Goal: Information Seeking & Learning: Learn about a topic

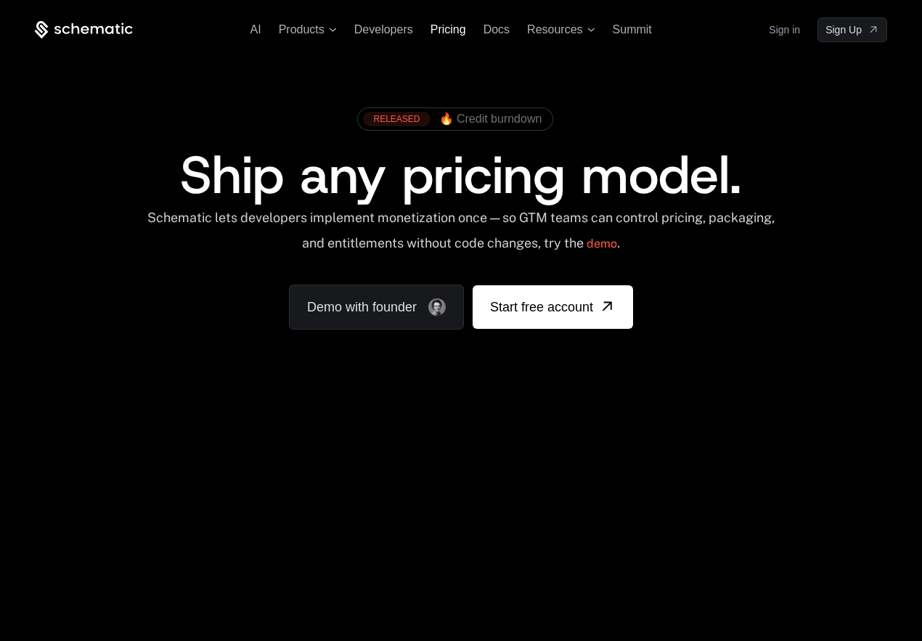
click at [453, 33] on span "Pricing" at bounding box center [449, 29] width 36 height 12
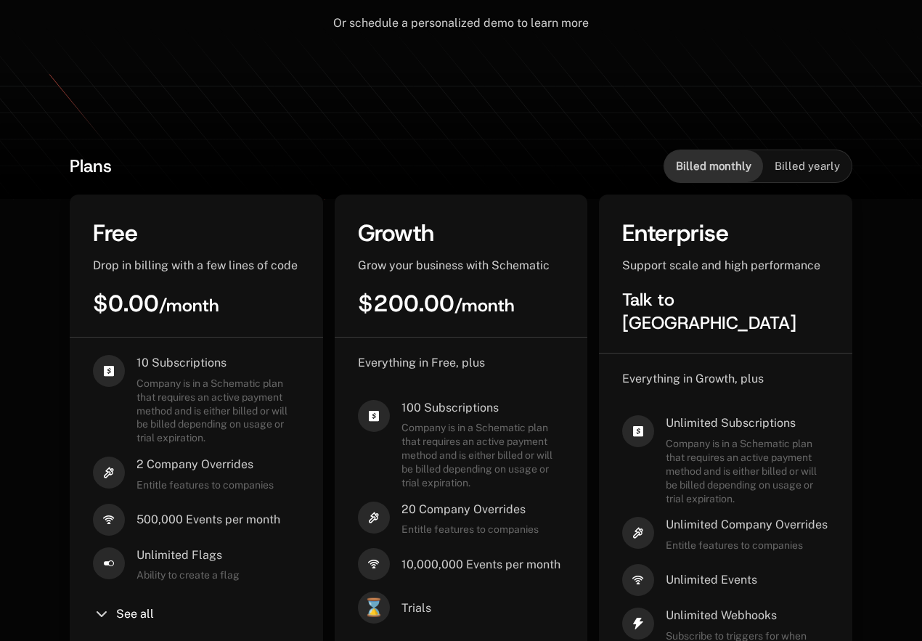
scroll to position [220, 0]
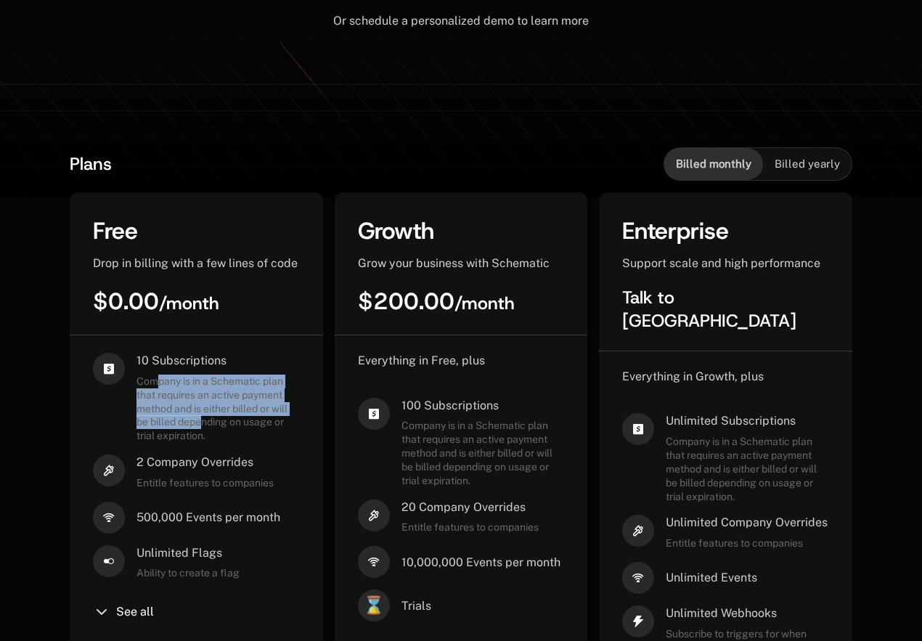
drag, startPoint x: 159, startPoint y: 385, endPoint x: 208, endPoint y: 424, distance: 63.1
click at [208, 424] on span "Company is in a Schematic plan that requires an active payment method and is ei…" at bounding box center [218, 409] width 163 height 68
click at [232, 443] on div "10 Subscriptions Company is in a Schematic plan that requires an active payment…" at bounding box center [196, 531] width 207 height 356
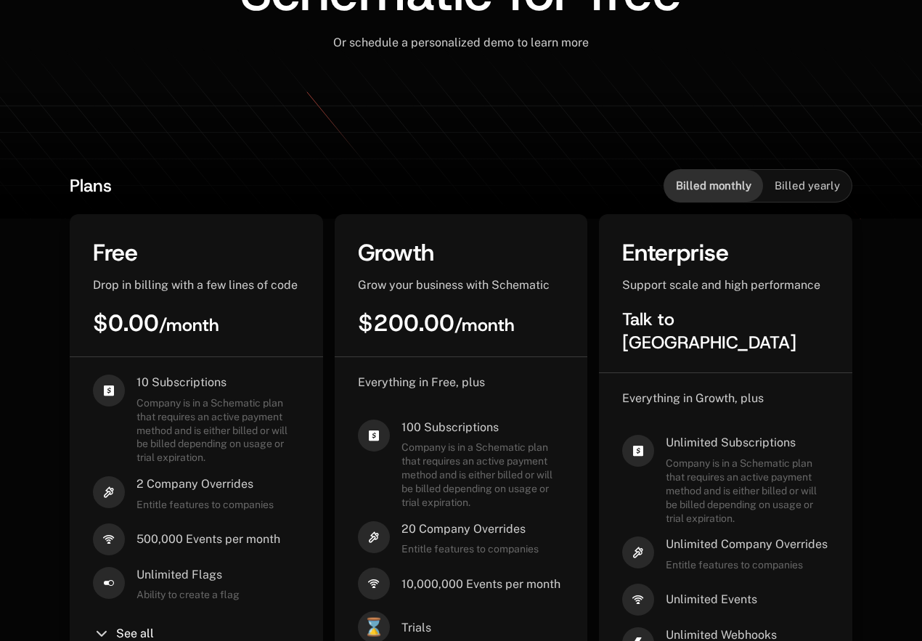
scroll to position [188, 0]
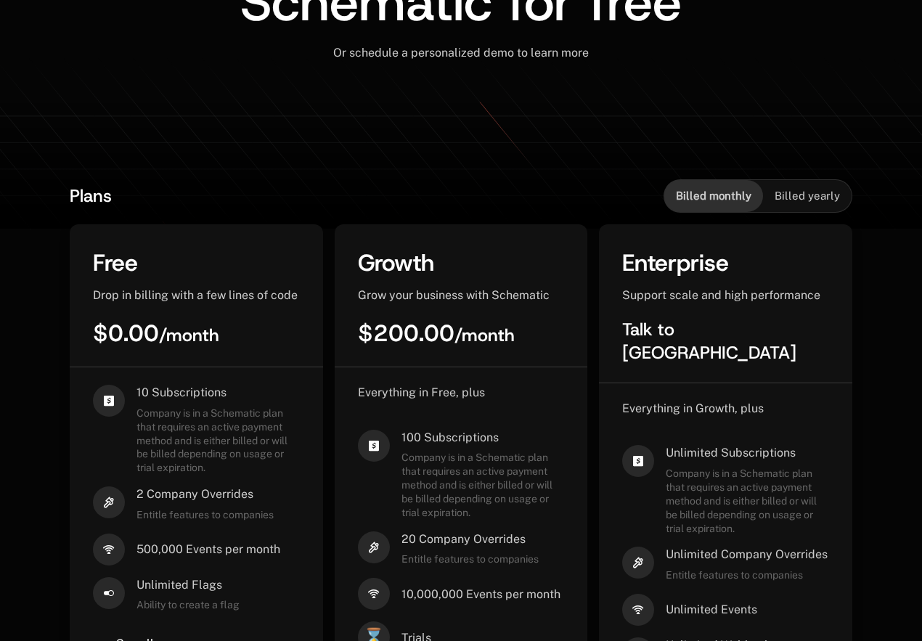
click at [812, 200] on span "Billed yearly" at bounding box center [807, 196] width 65 height 15
click at [708, 188] on div "Billed monthly" at bounding box center [714, 196] width 99 height 32
click at [824, 198] on span "Billed yearly" at bounding box center [807, 196] width 65 height 15
click at [707, 191] on span "Billed monthly" at bounding box center [714, 196] width 76 height 15
drag, startPoint x: 423, startPoint y: 461, endPoint x: 450, endPoint y: 488, distance: 37.5
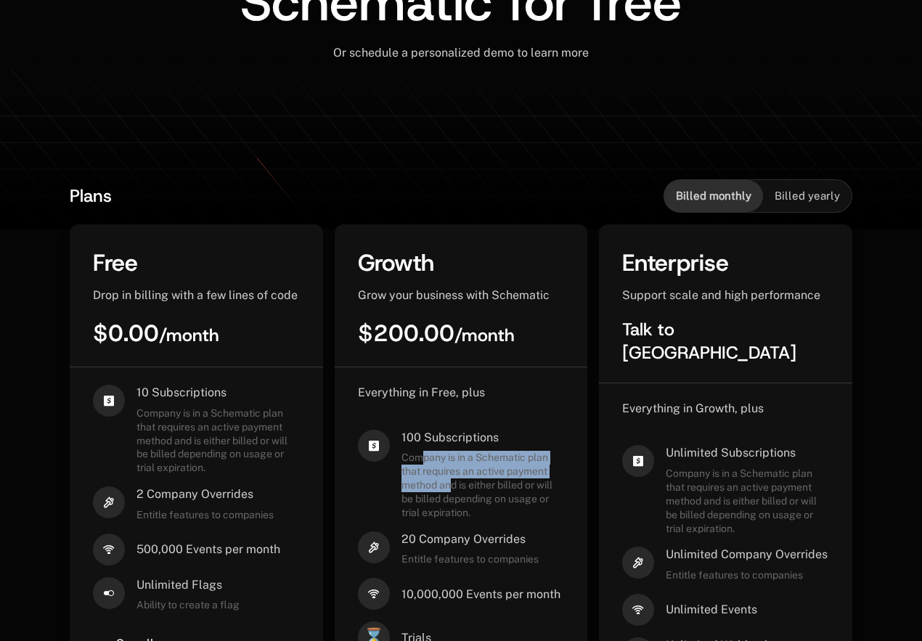
click at [450, 488] on span "Company is in a Schematic plan that requires an active payment method and is ei…" at bounding box center [483, 485] width 163 height 68
click at [444, 513] on span "Company is in a Schematic plan that requires an active payment method and is ei…" at bounding box center [483, 485] width 163 height 68
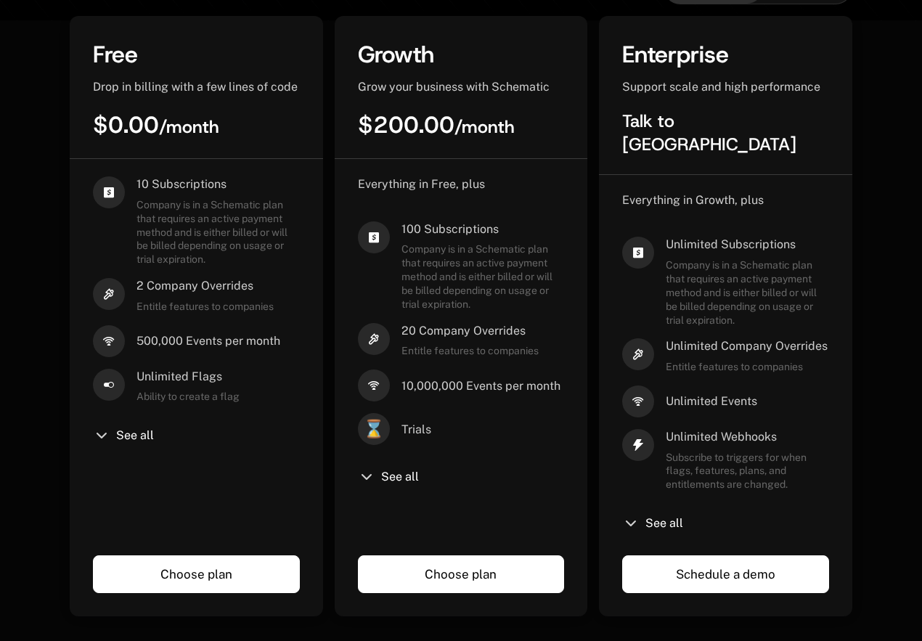
scroll to position [415, 0]
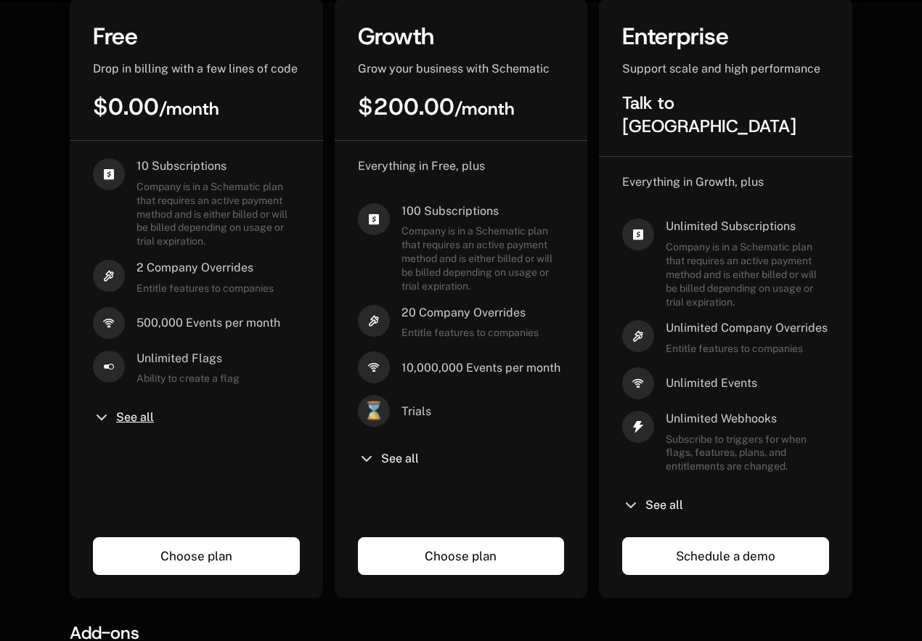
click at [126, 416] on span "See all" at bounding box center [135, 418] width 38 height 12
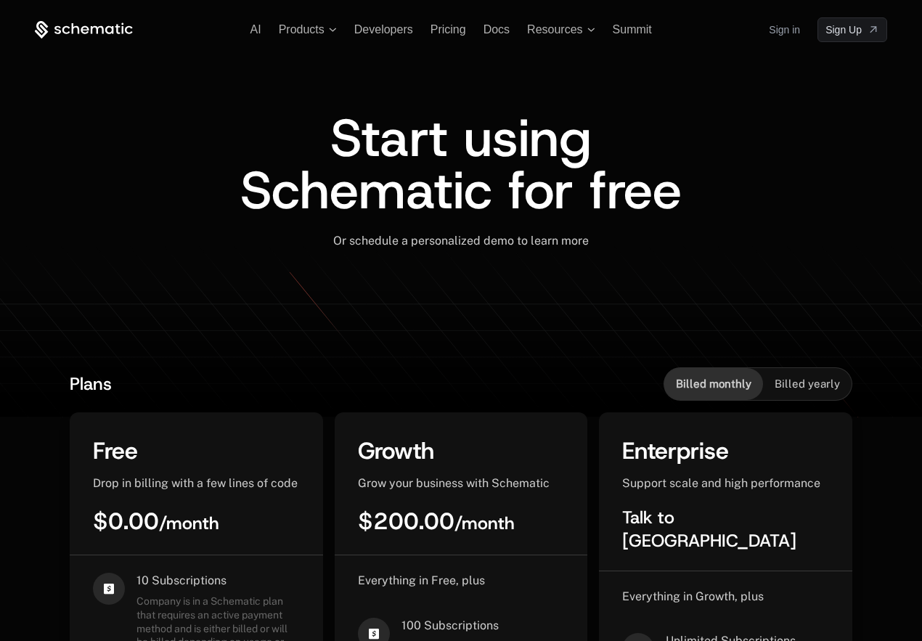
scroll to position [0, 0]
click at [97, 36] on icon at bounding box center [84, 30] width 98 height 18
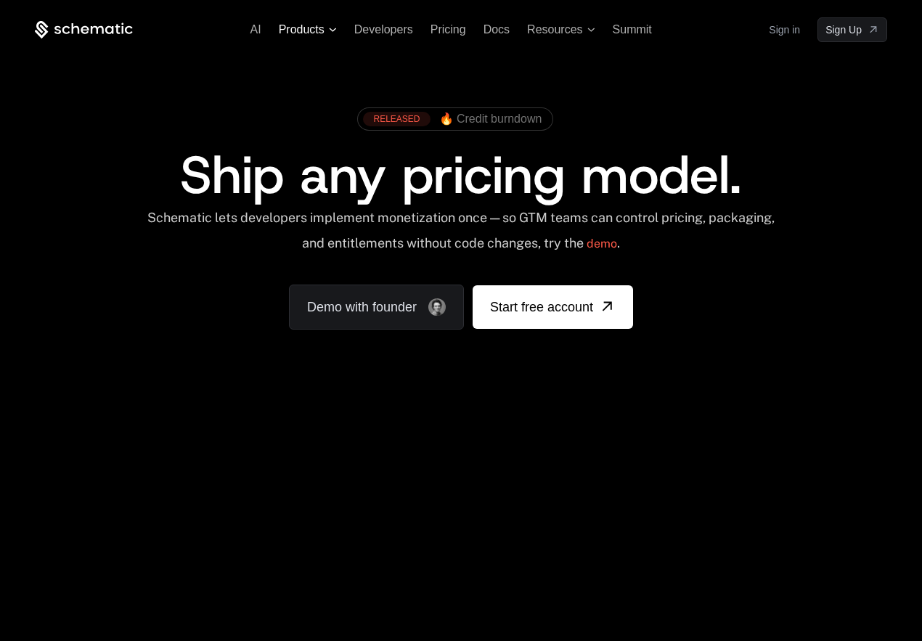
click at [320, 33] on span "Products" at bounding box center [302, 29] width 46 height 13
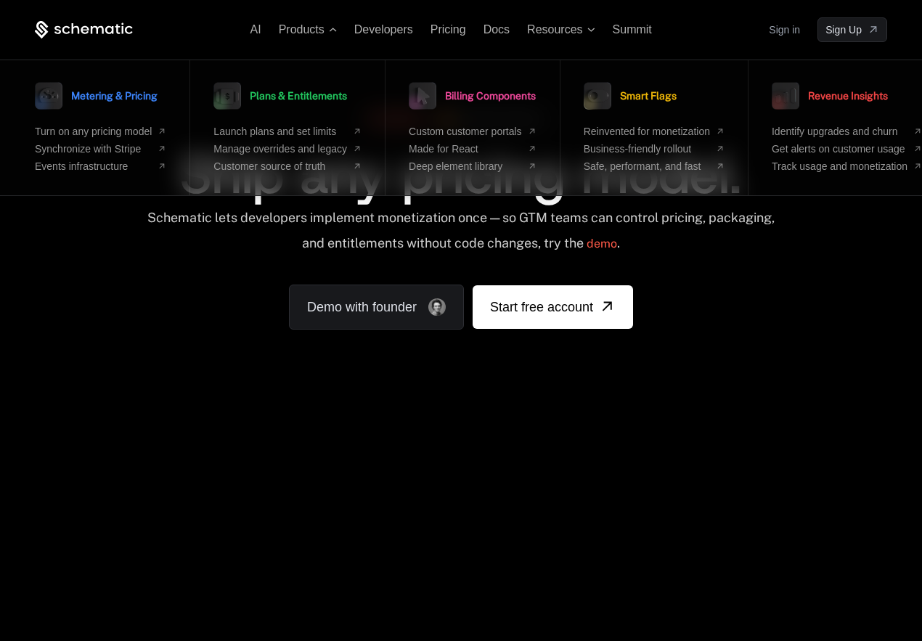
click at [423, 399] on div "AI Products Metering & Pricing Turn on any pricing model Synchronize with Strip…" at bounding box center [461, 217] width 922 height 434
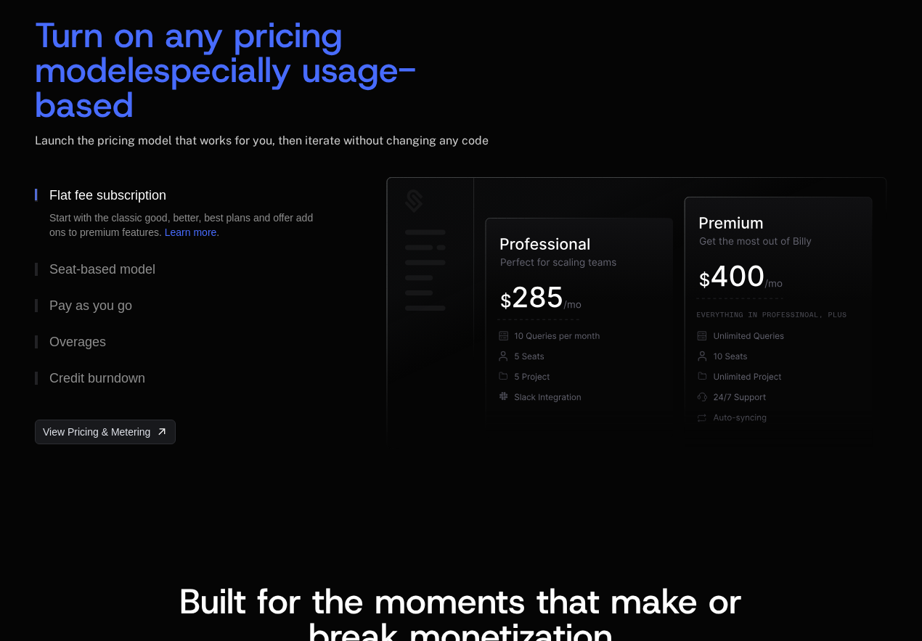
scroll to position [2244, 0]
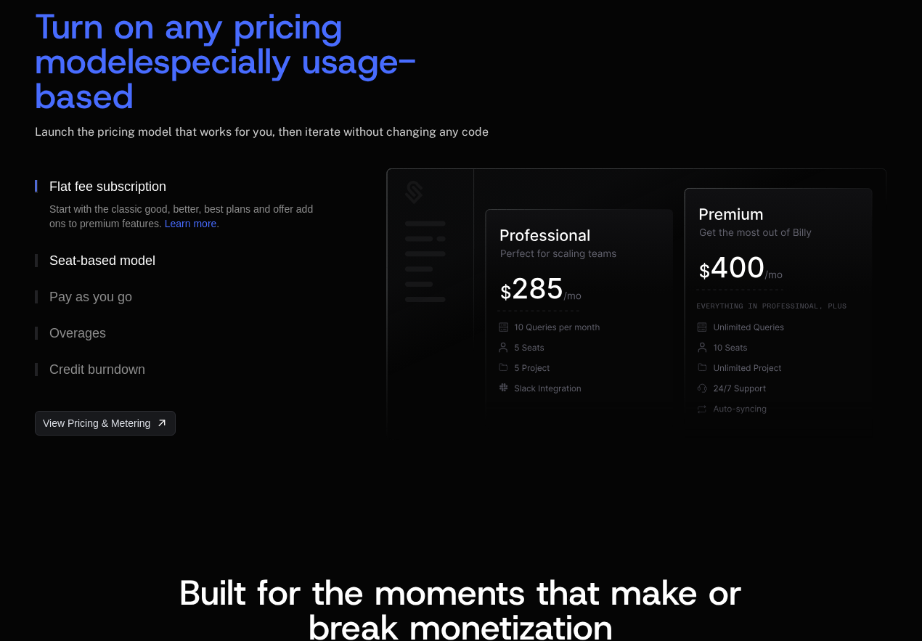
click at [98, 243] on button "Seat-based model" at bounding box center [187, 261] width 305 height 36
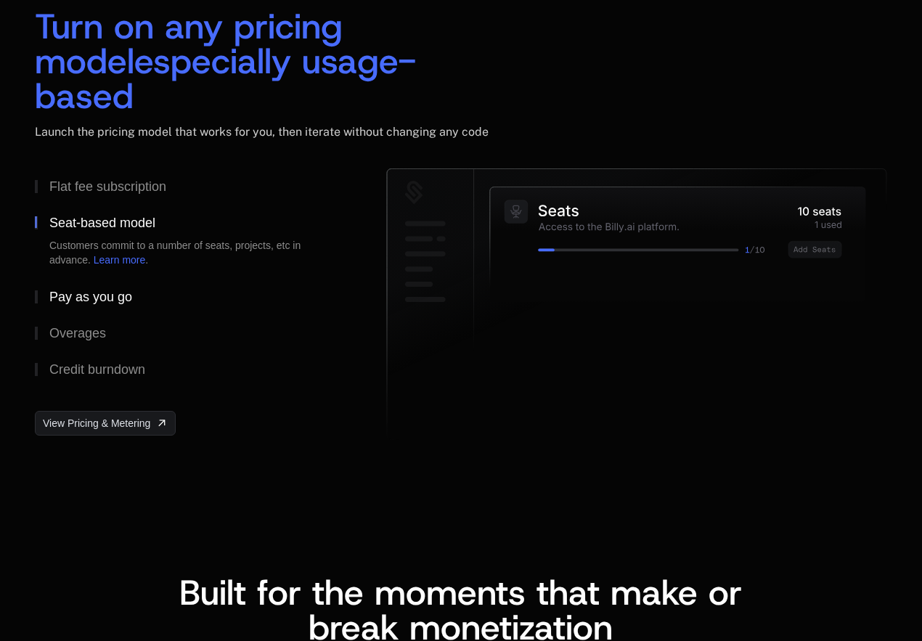
click at [96, 291] on div "Pay as you go" at bounding box center [90, 297] width 83 height 13
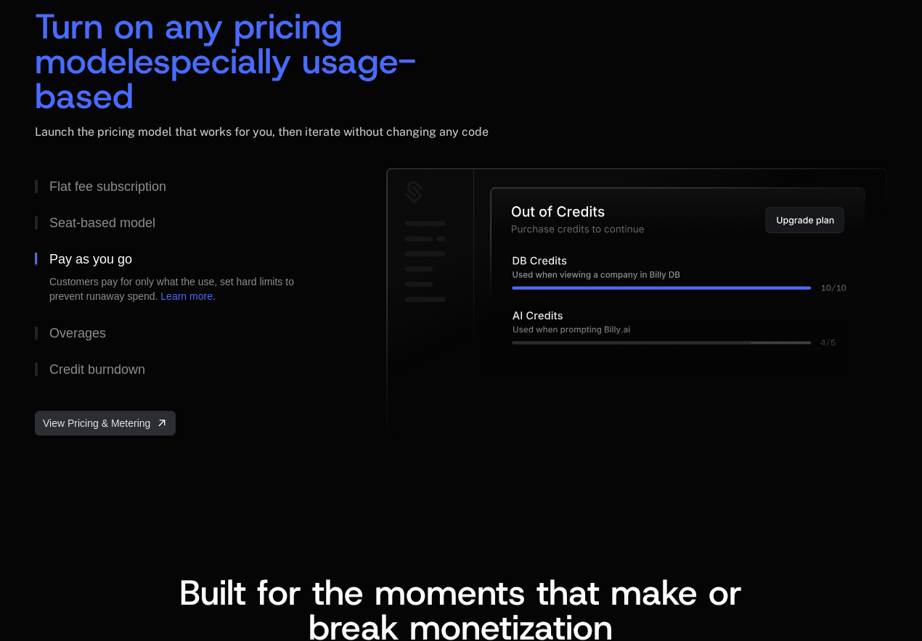
click at [100, 416] on span "View Pricing & Metering" at bounding box center [96, 423] width 107 height 15
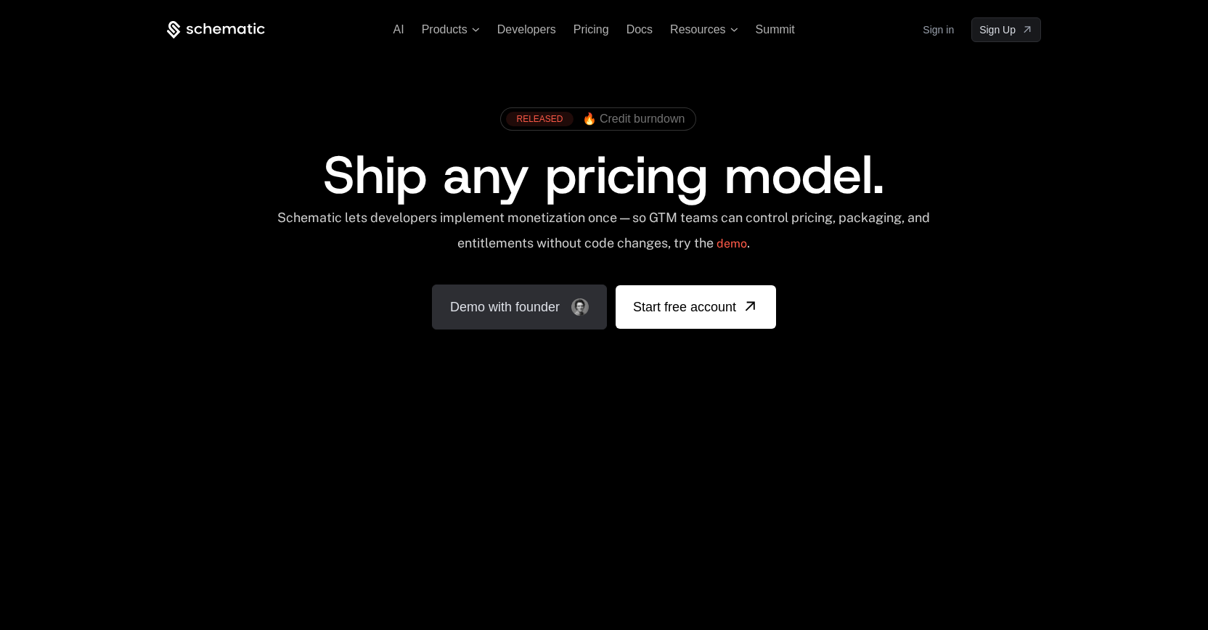
click at [534, 328] on link "Demo with founder" at bounding box center [519, 307] width 175 height 45
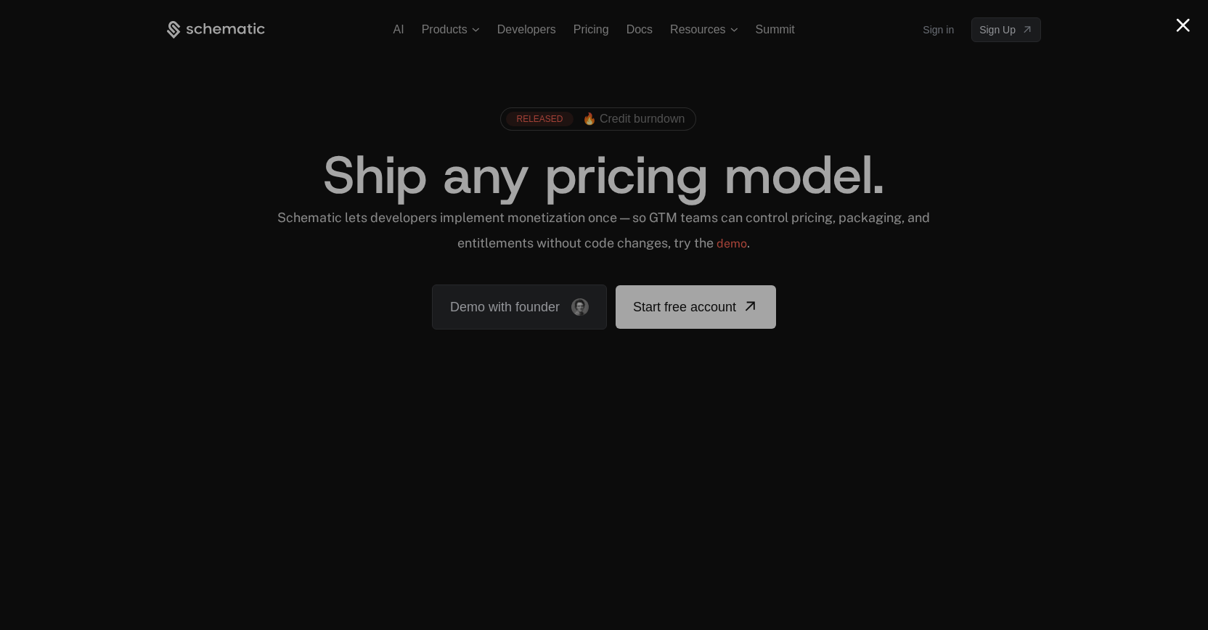
click at [922, 285] on div at bounding box center [604, 315] width 1208 height 630
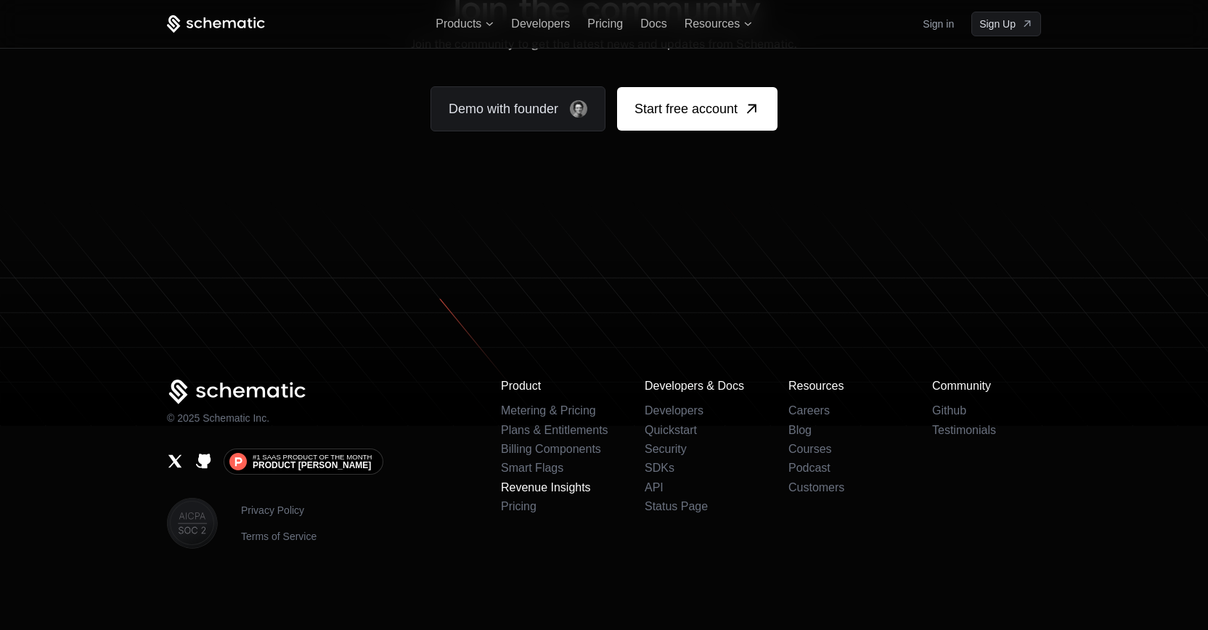
scroll to position [8998, 0]
click at [527, 484] on link "Revenue Insights" at bounding box center [546, 488] width 90 height 12
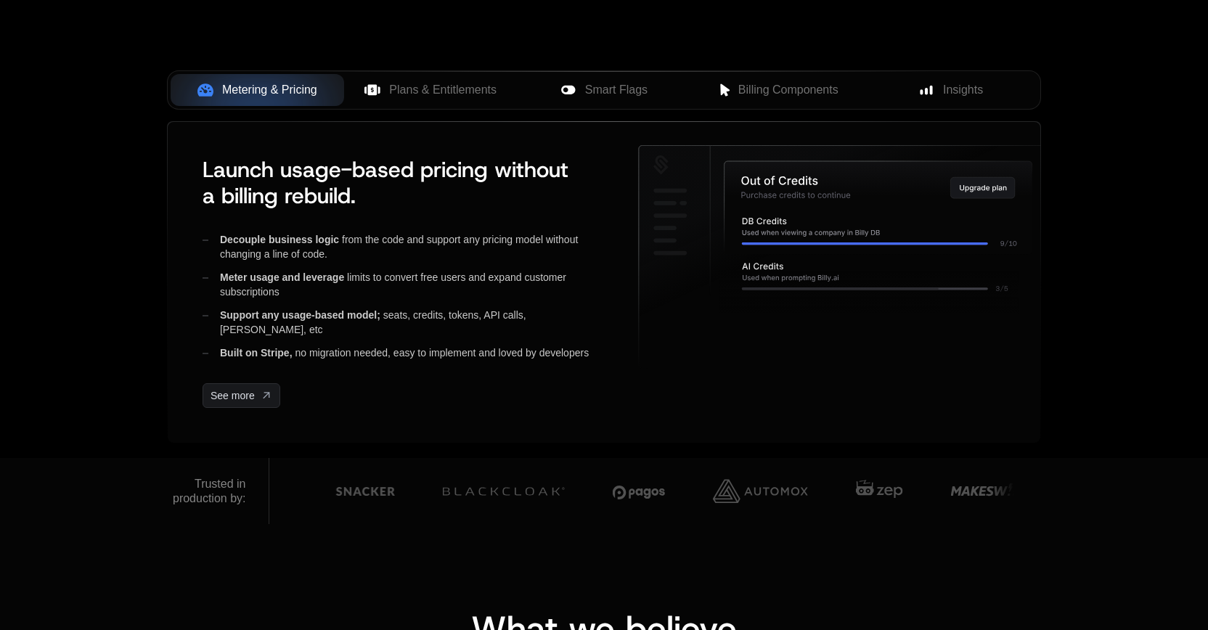
scroll to position [706, 0]
